Goal: Information Seeking & Learning: Learn about a topic

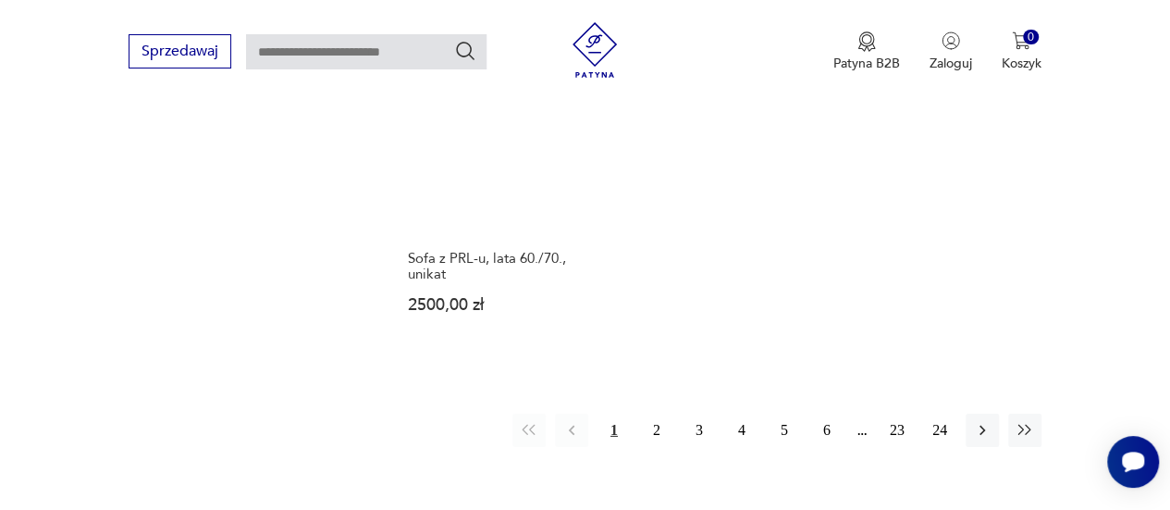
scroll to position [2731, 0]
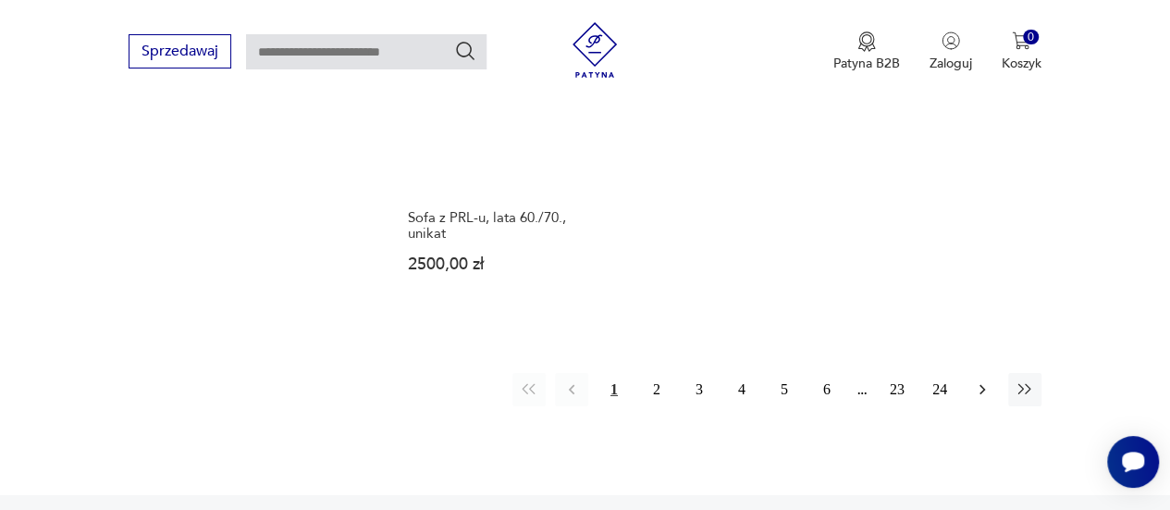
click at [982, 373] on button "button" at bounding box center [981, 389] width 33 height 33
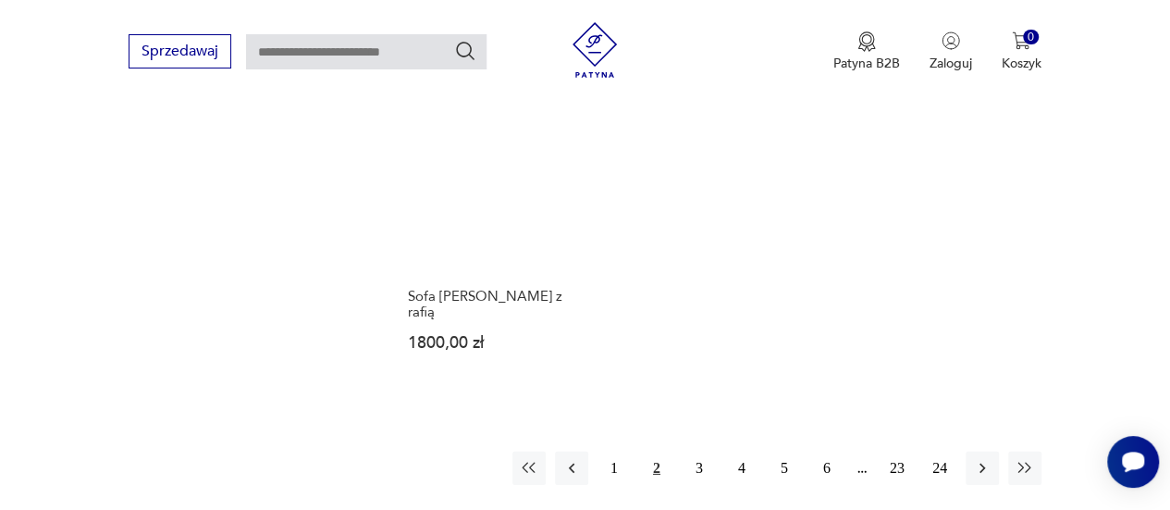
scroll to position [2591, 0]
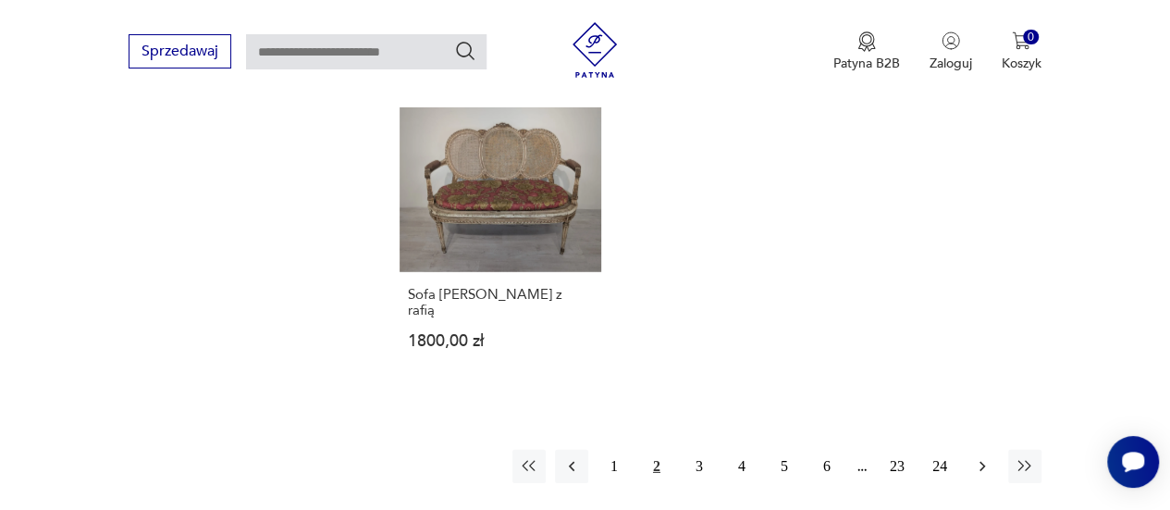
click at [984, 457] on icon "button" at bounding box center [982, 466] width 18 height 18
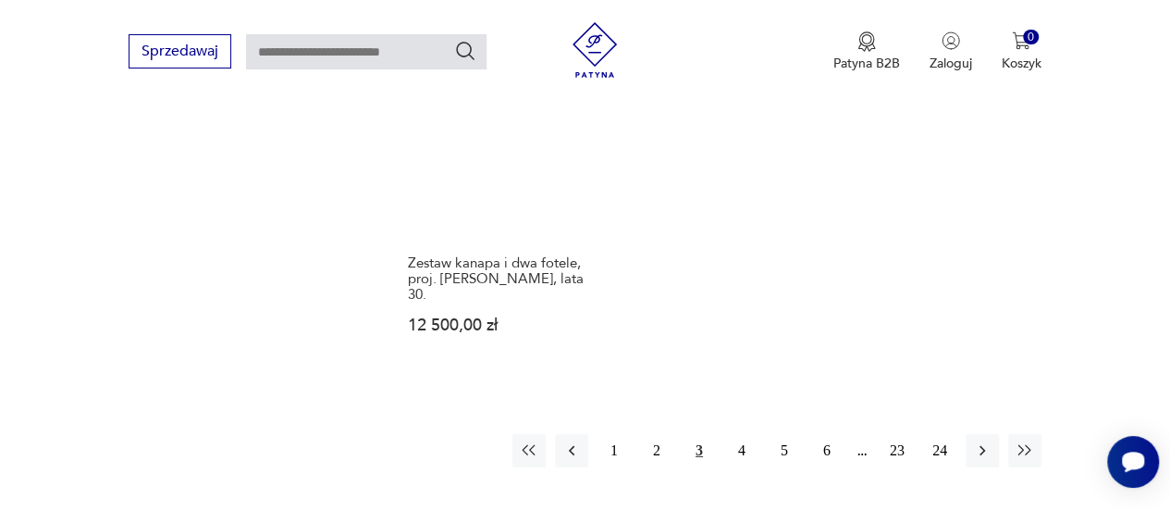
scroll to position [2658, 0]
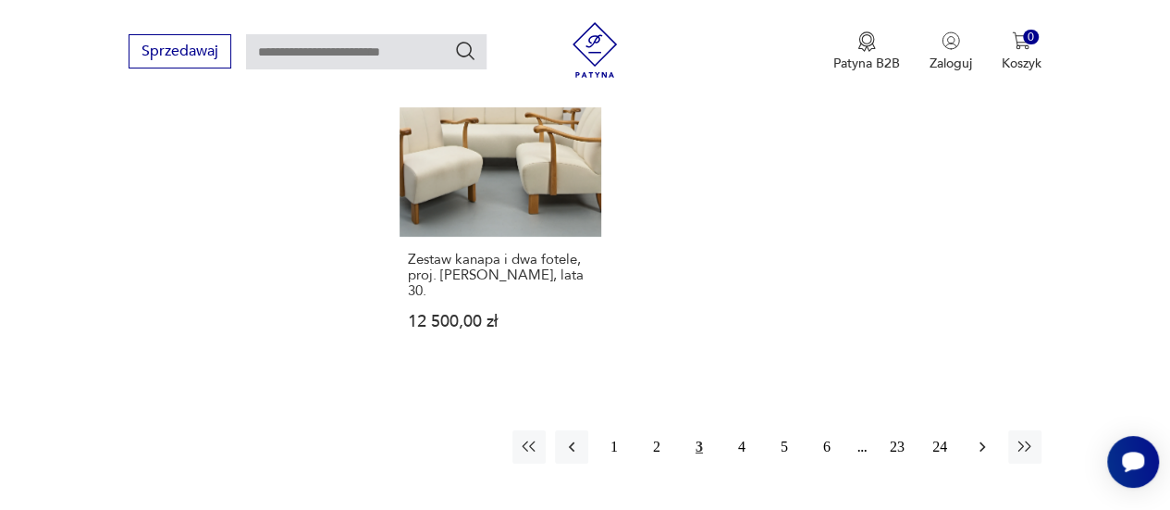
click at [988, 437] on icon "button" at bounding box center [982, 446] width 18 height 18
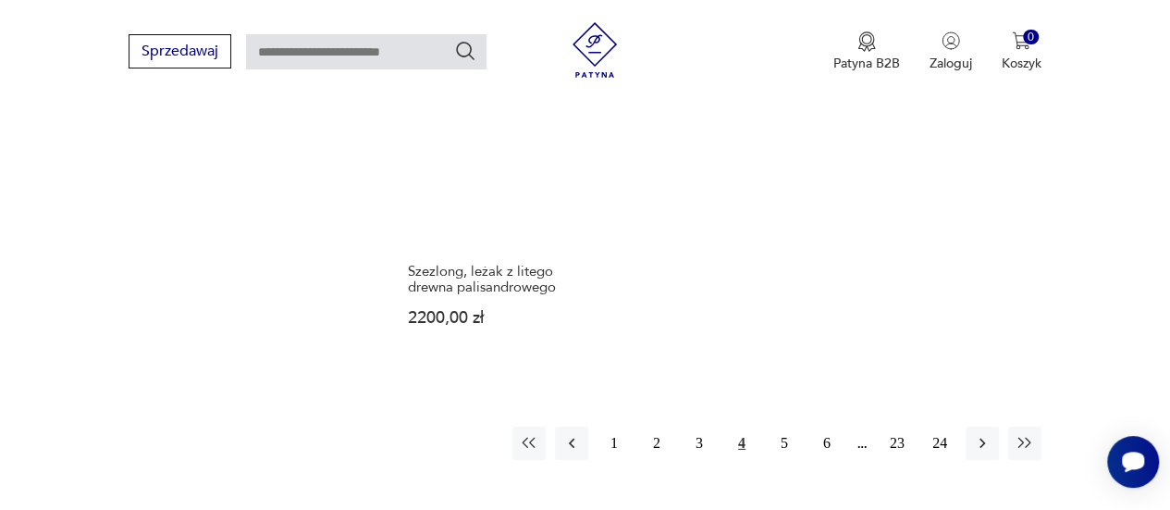
scroll to position [2663, 0]
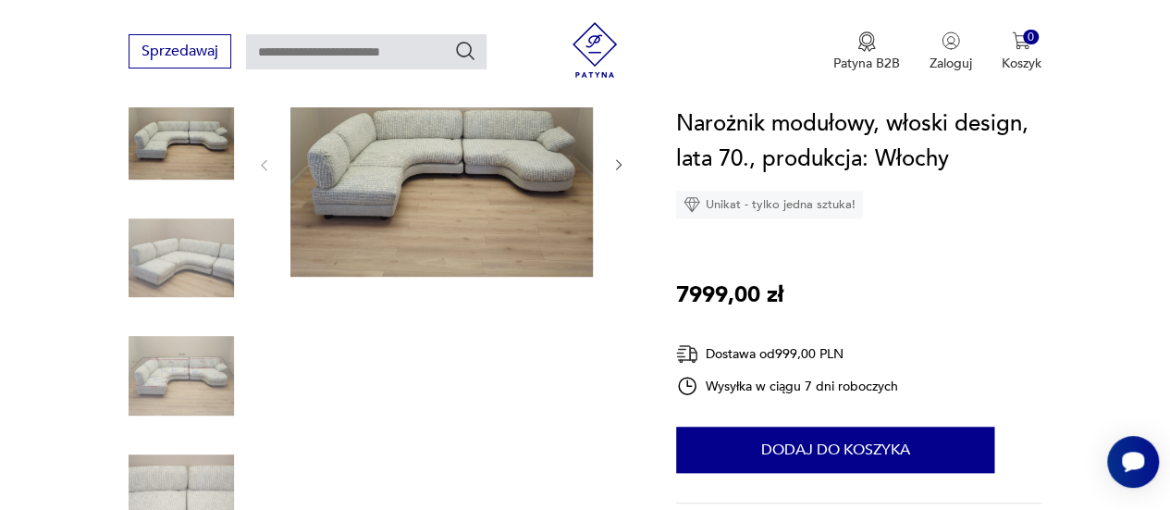
click at [622, 166] on icon "button" at bounding box center [618, 164] width 15 height 15
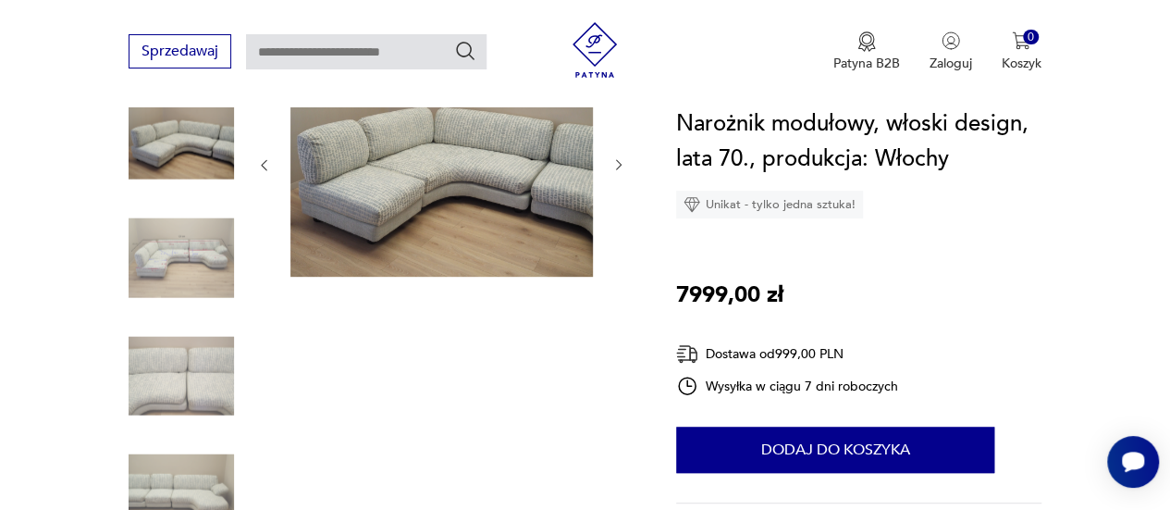
click at [622, 166] on icon "button" at bounding box center [618, 164] width 15 height 15
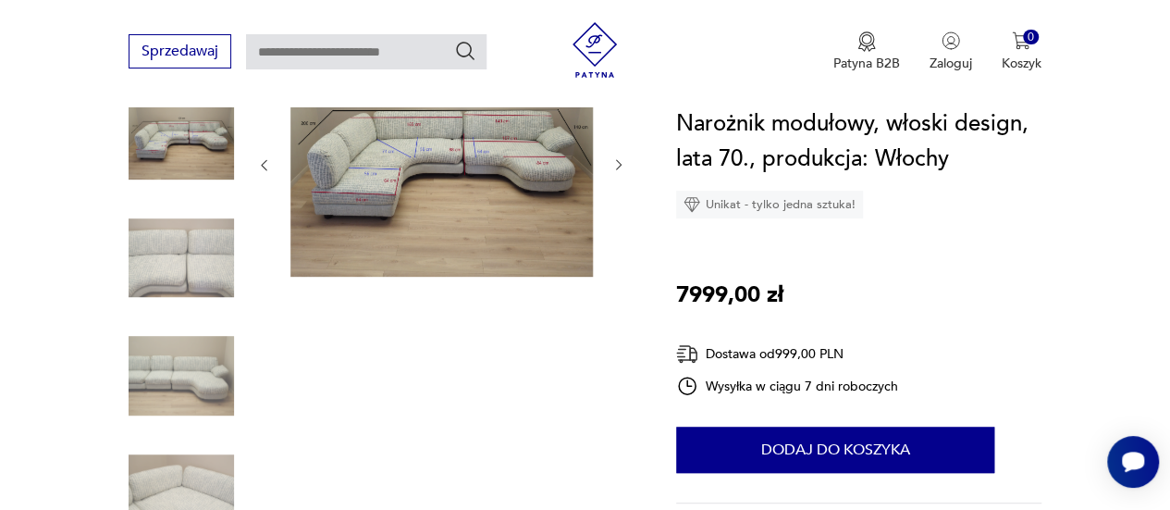
click at [622, 166] on icon "button" at bounding box center [618, 164] width 15 height 15
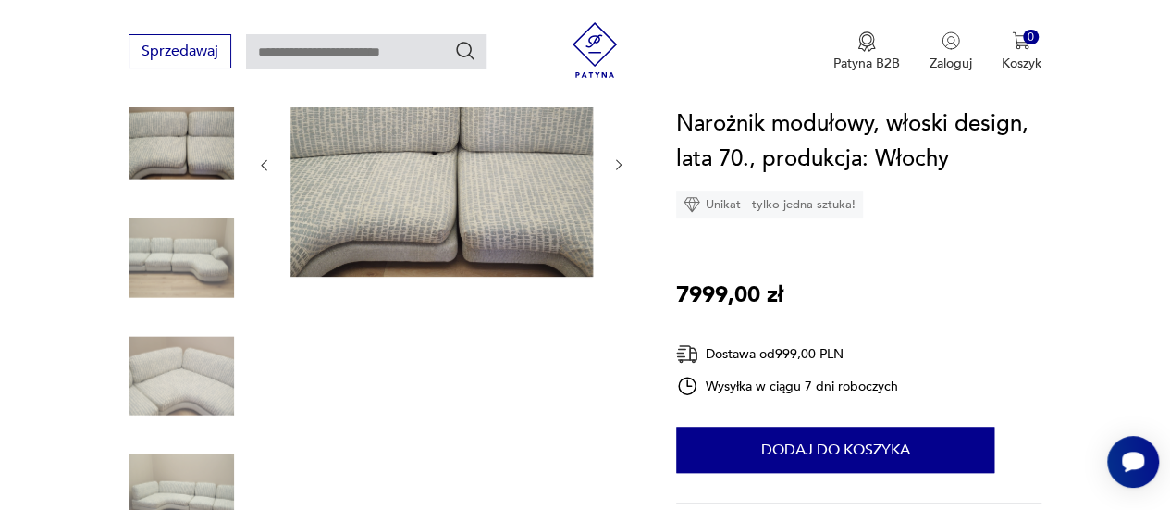
click at [622, 166] on icon "button" at bounding box center [618, 164] width 15 height 15
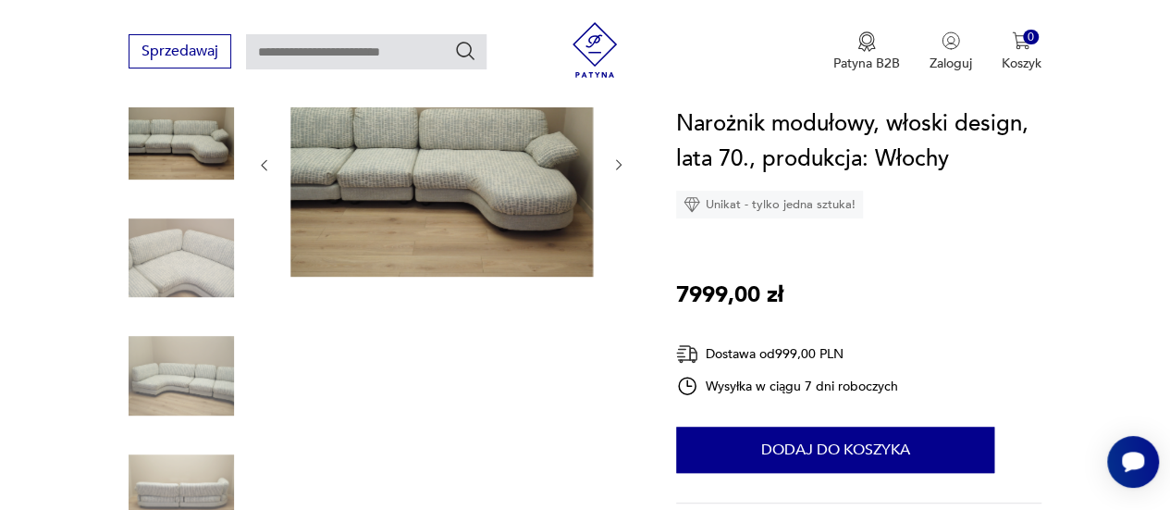
click at [622, 166] on icon "button" at bounding box center [618, 164] width 15 height 15
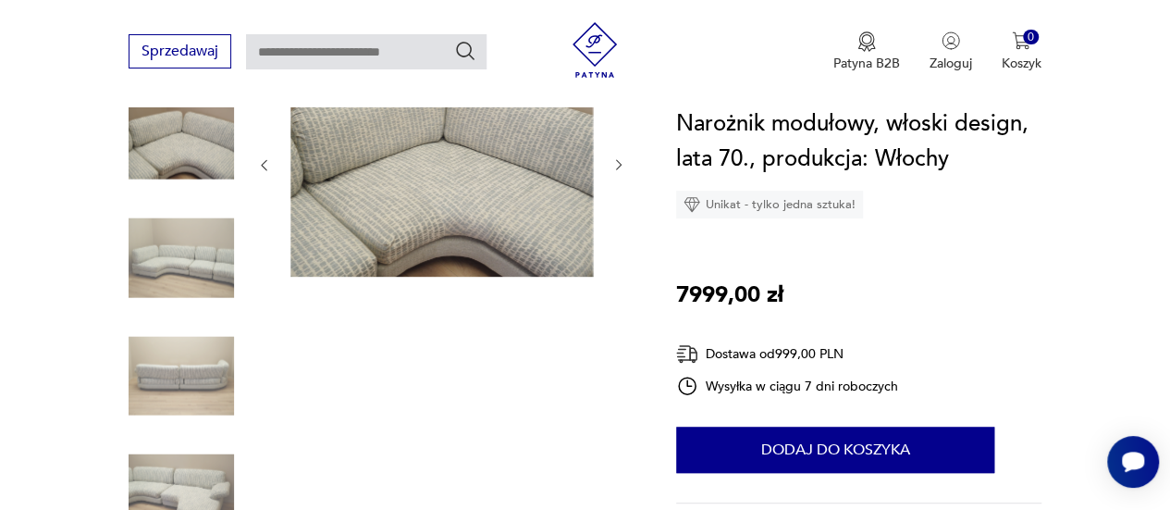
click at [622, 166] on icon "button" at bounding box center [618, 164] width 15 height 15
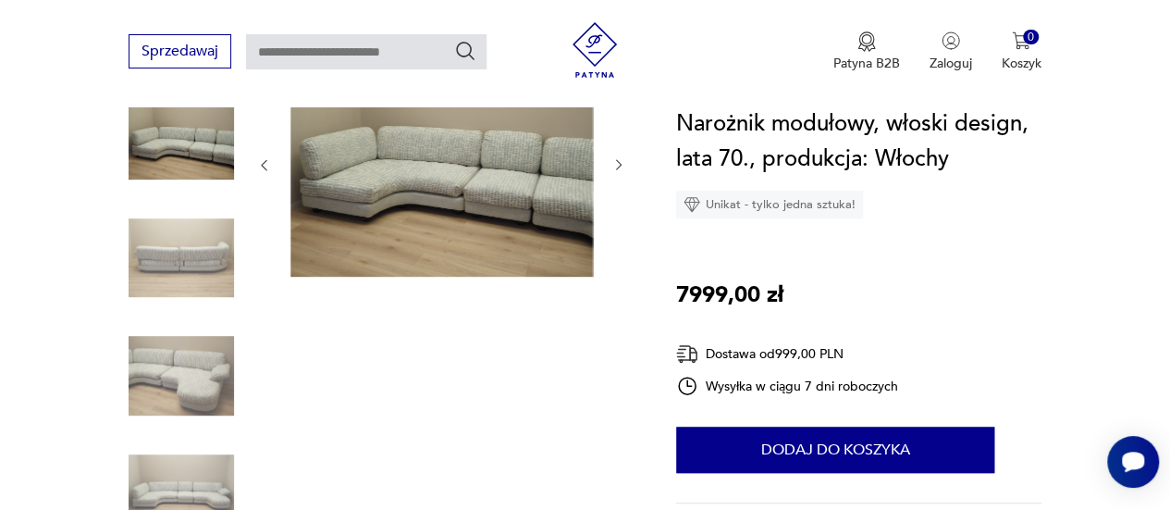
click at [622, 166] on icon "button" at bounding box center [618, 164] width 15 height 15
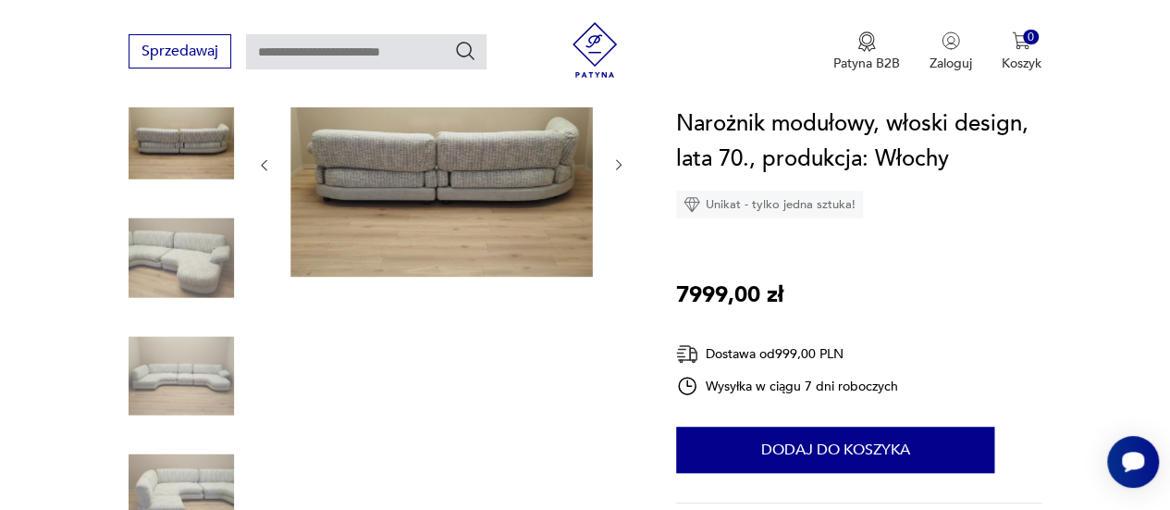
click at [622, 166] on icon "button" at bounding box center [618, 164] width 15 height 15
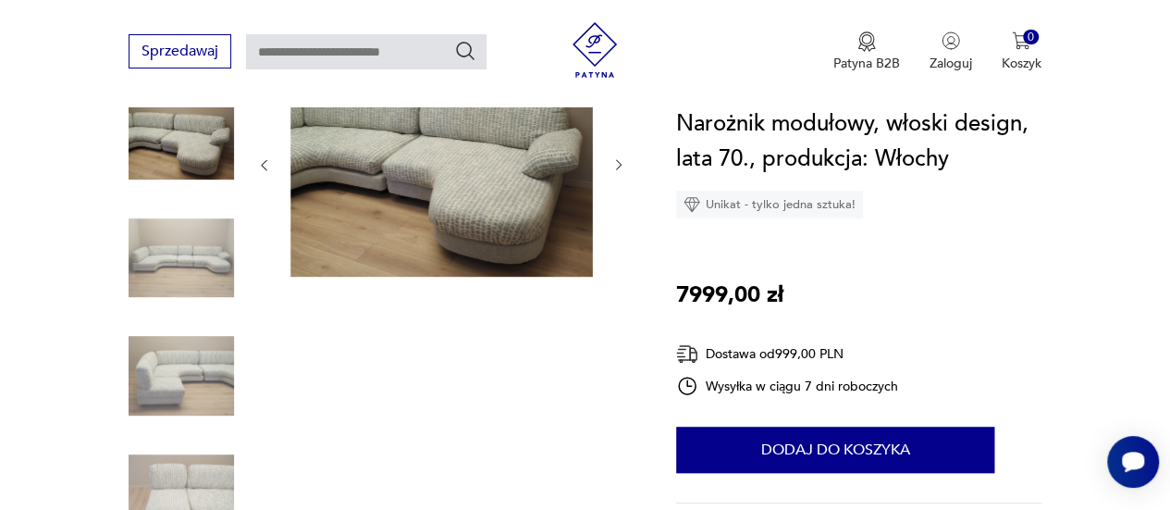
click at [622, 166] on icon "button" at bounding box center [618, 164] width 15 height 15
